Goal: Task Accomplishment & Management: Manage account settings

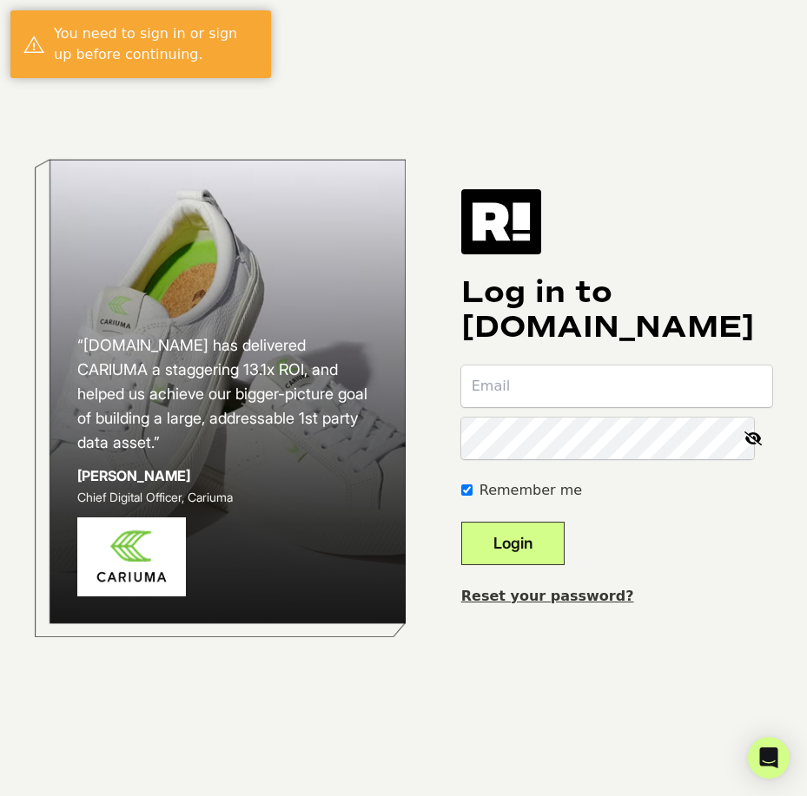
click at [558, 595] on link "Reset your password?" at bounding box center [547, 596] width 173 height 16
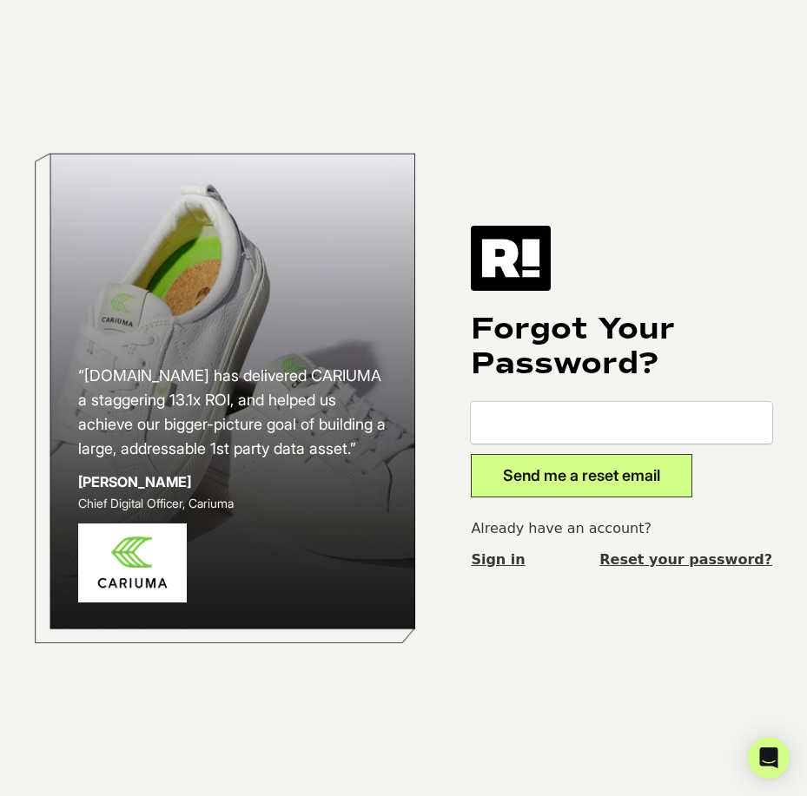
click at [513, 263] on img at bounding box center [511, 258] width 80 height 64
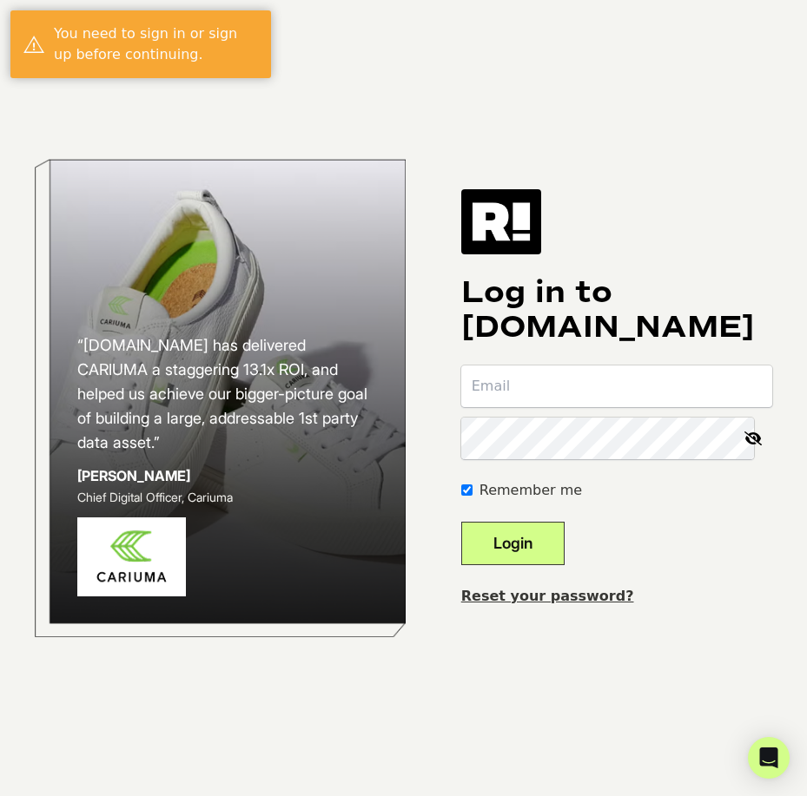
click at [524, 216] on img at bounding box center [501, 221] width 80 height 64
click at [508, 224] on img at bounding box center [501, 221] width 80 height 64
click at [518, 230] on img at bounding box center [501, 221] width 80 height 64
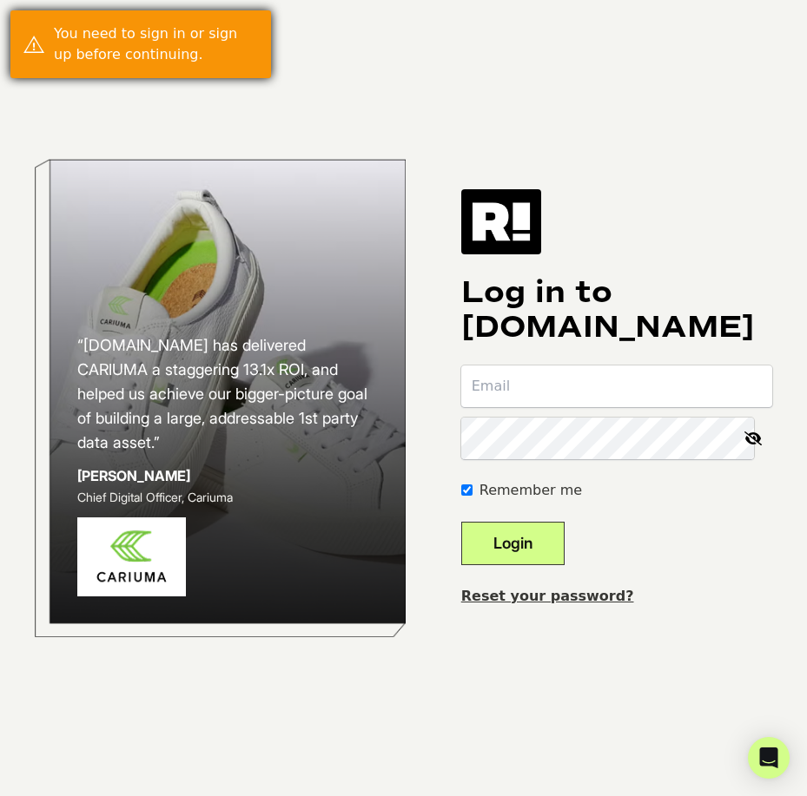
click at [555, 596] on link "Reset your password?" at bounding box center [547, 596] width 173 height 16
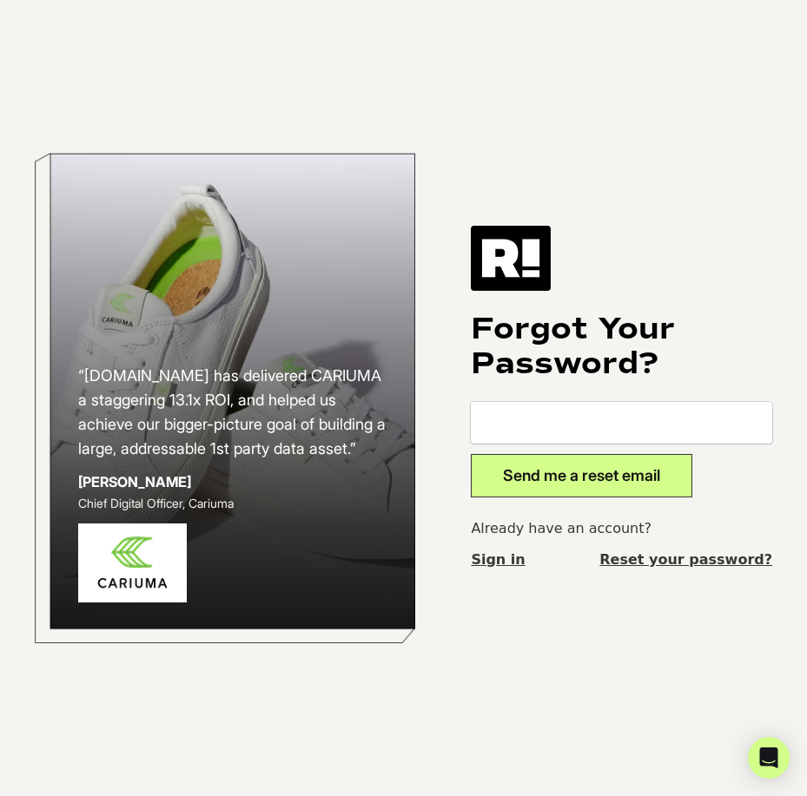
click at [518, 262] on img at bounding box center [511, 258] width 80 height 64
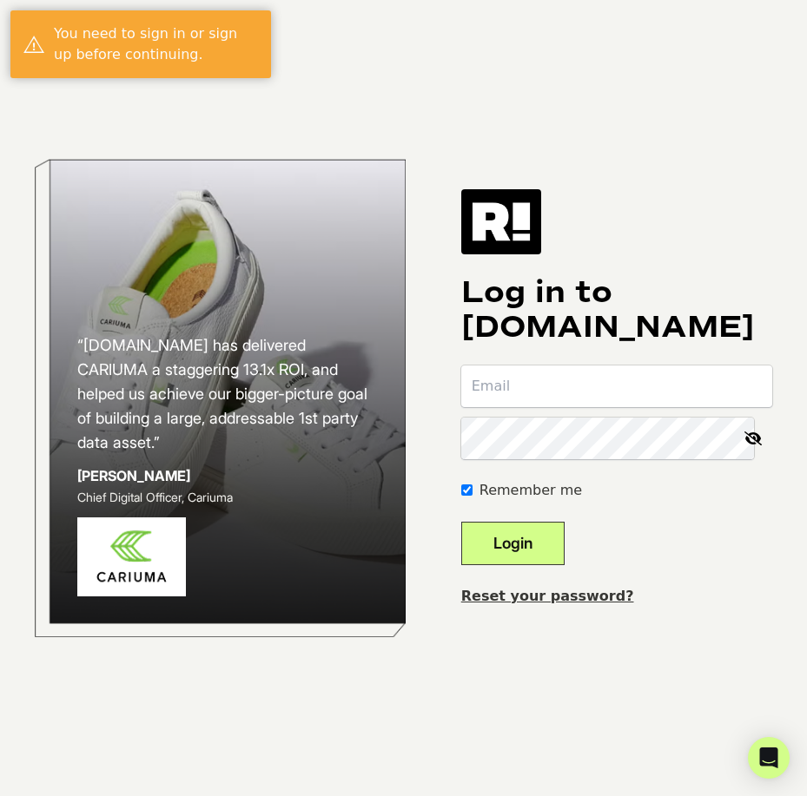
click at [534, 596] on link "Reset your password?" at bounding box center [547, 596] width 173 height 16
